Goal: Navigation & Orientation: Find specific page/section

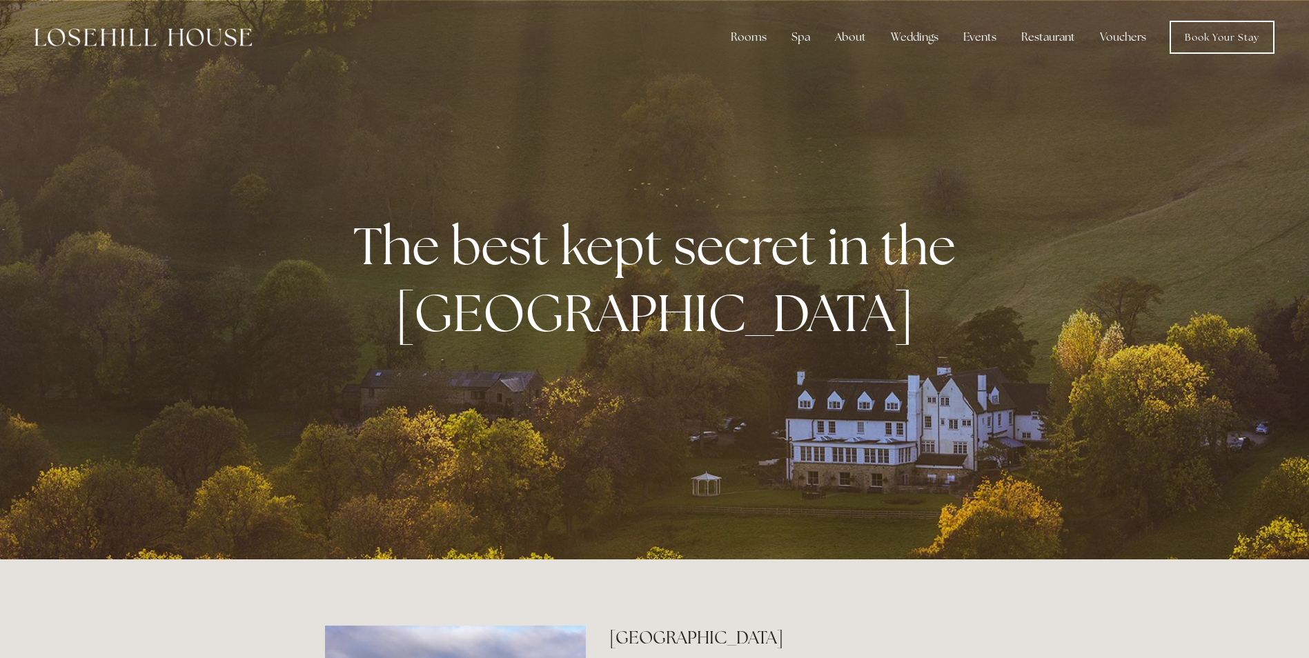
click at [188, 41] on img at bounding box center [142, 37] width 217 height 18
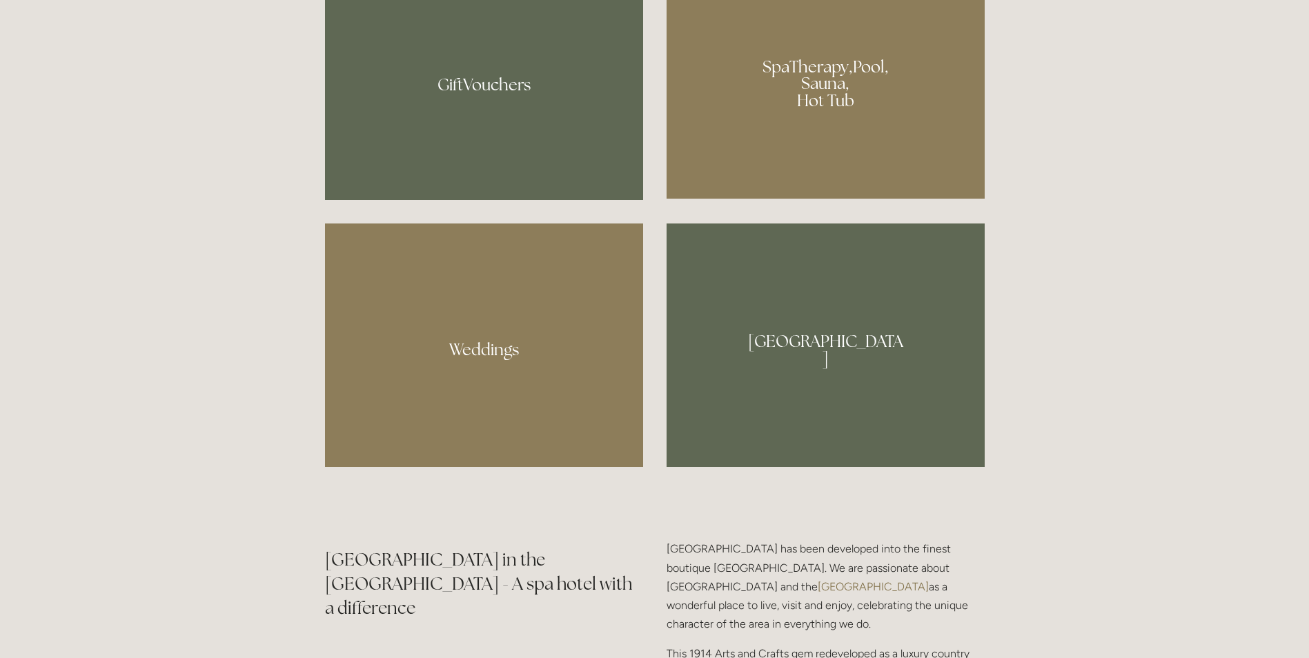
scroll to position [1311, 0]
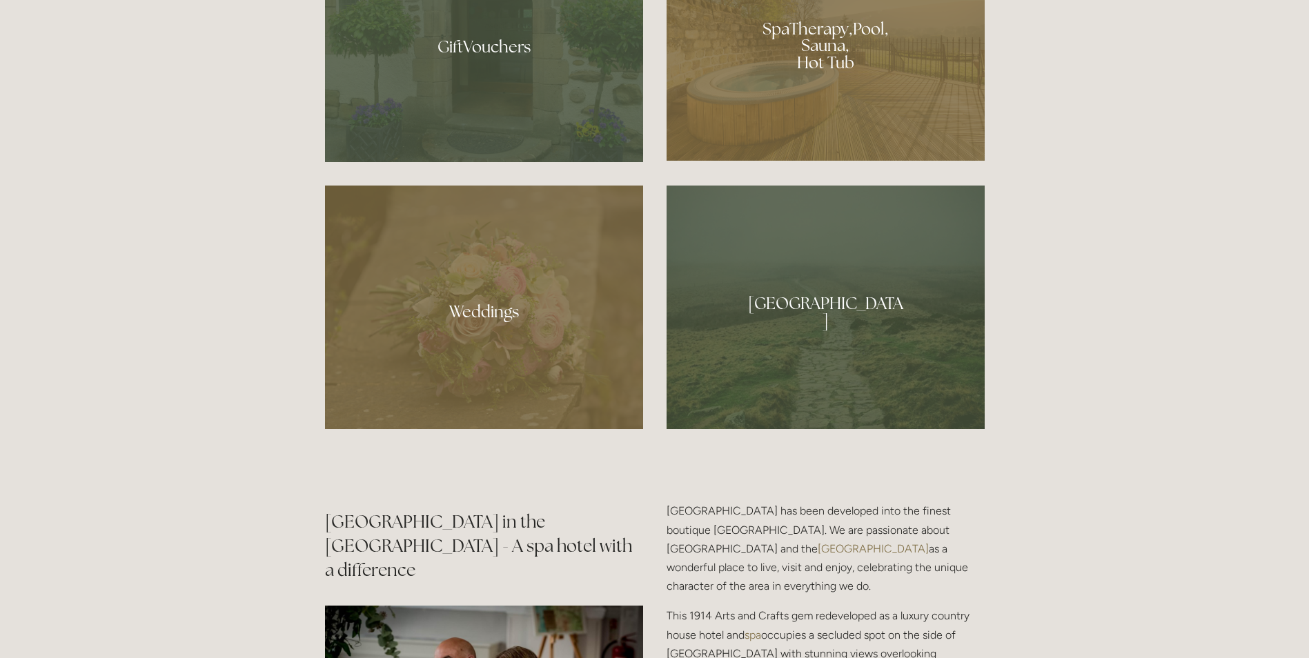
click at [851, 296] on div at bounding box center [825, 308] width 318 height 244
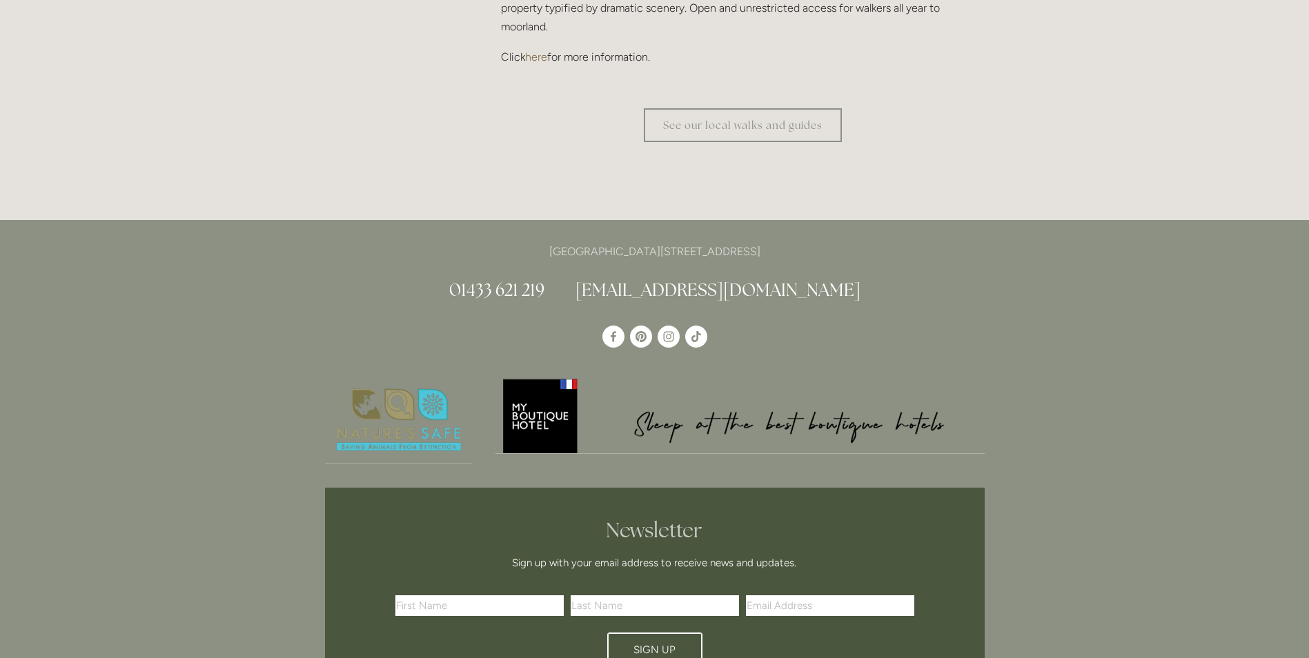
scroll to position [4554, 0]
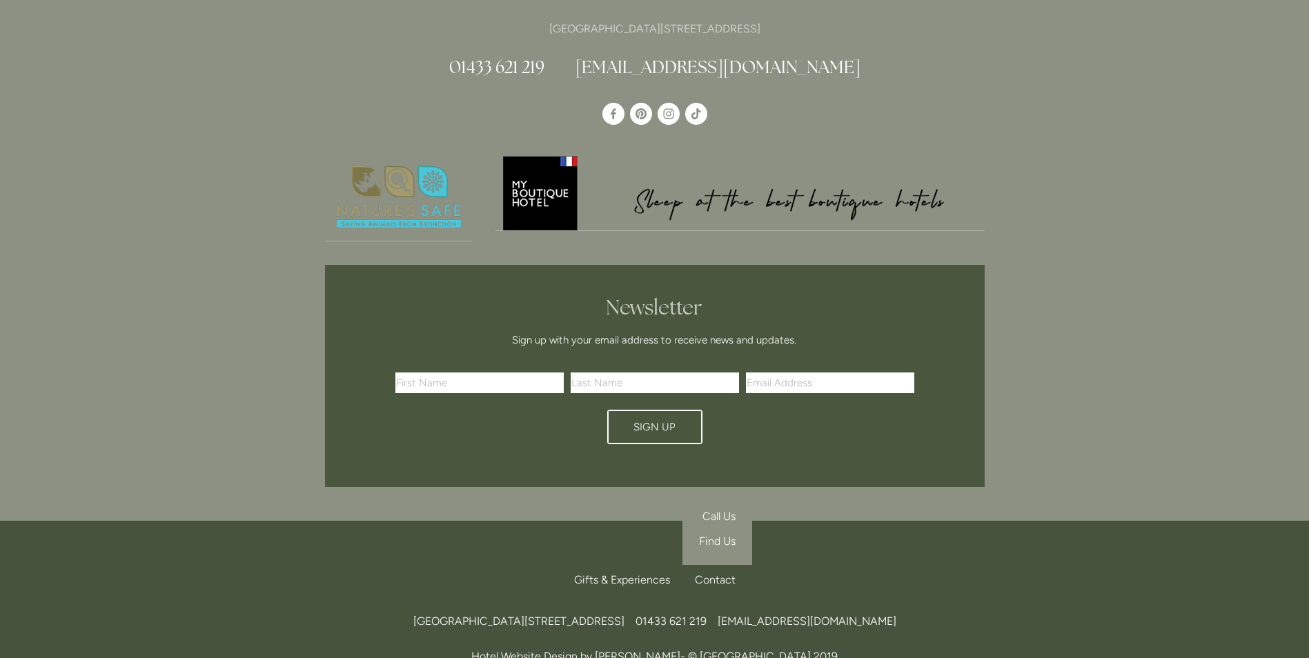
click at [715, 535] on span "Find Us" at bounding box center [717, 541] width 37 height 13
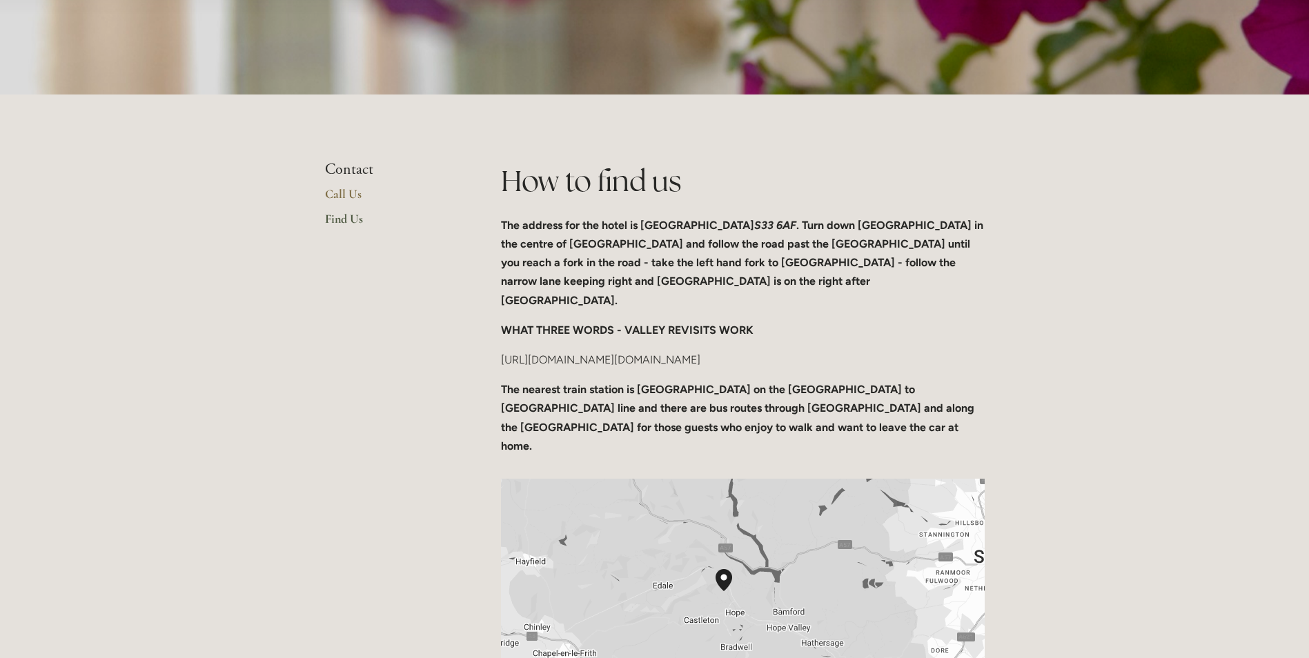
scroll to position [414, 0]
